Goal: Transaction & Acquisition: Subscribe to service/newsletter

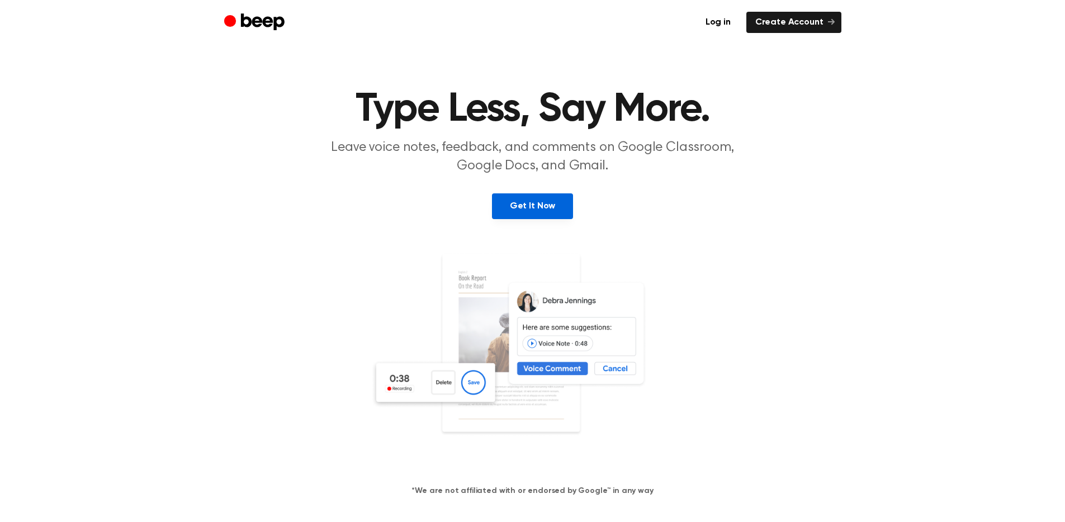
click at [520, 209] on link "Get It Now" at bounding box center [532, 206] width 81 height 26
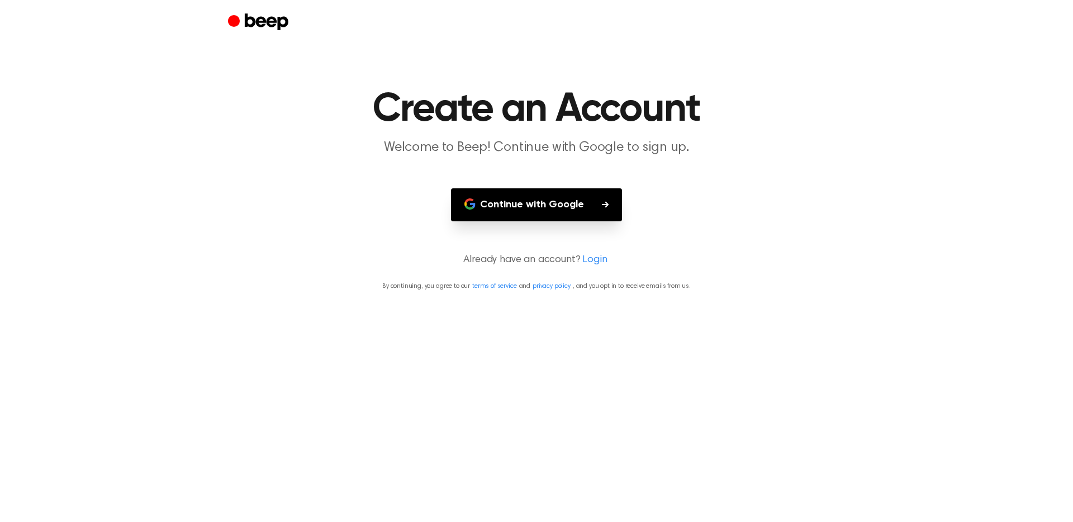
click at [533, 210] on button "Continue with Google" at bounding box center [536, 204] width 171 height 33
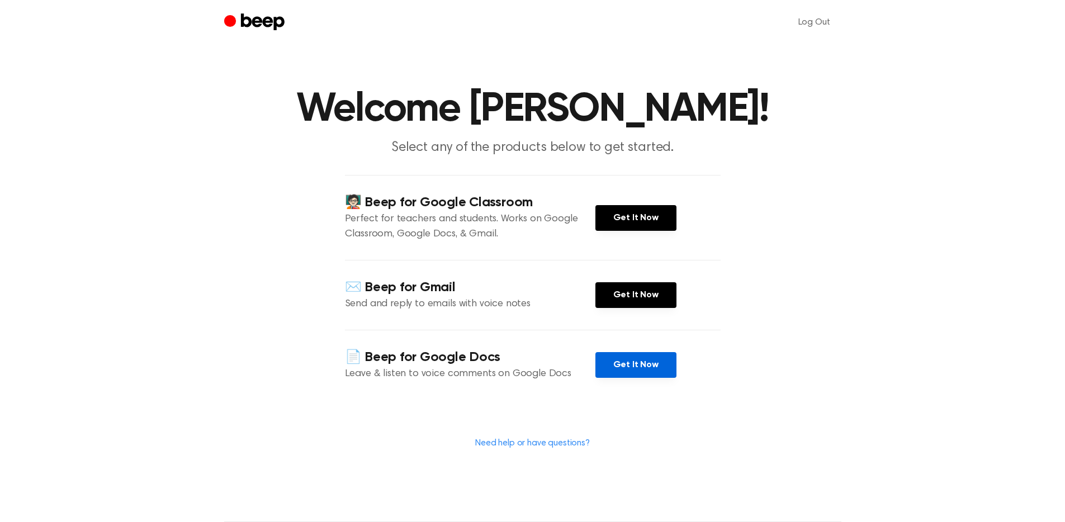
click at [640, 361] on link "Get It Now" at bounding box center [635, 365] width 81 height 26
